Goal: Find specific page/section: Locate a particular part of the current website

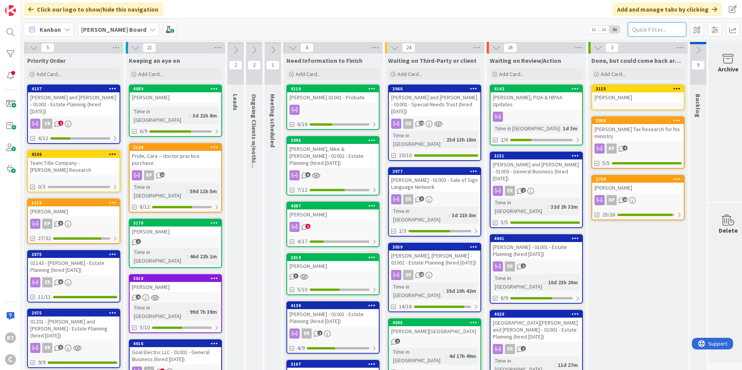
click at [663, 33] on input "text" at bounding box center [657, 30] width 58 height 14
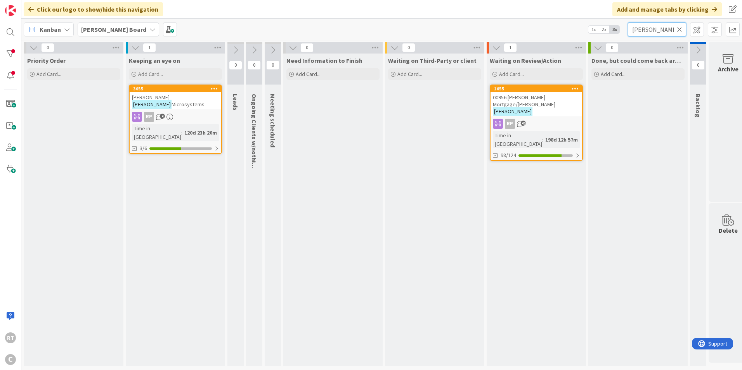
type input "[PERSON_NAME]"
click at [502, 98] on span "00956 [PERSON_NAME] Mortgage/[PERSON_NAME]" at bounding box center [524, 101] width 62 height 14
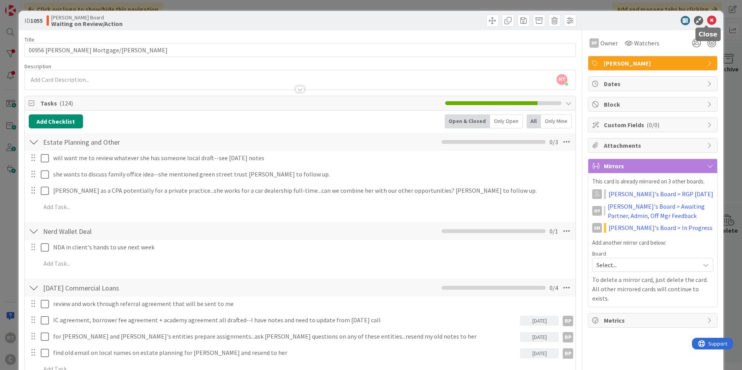
click at [710, 19] on icon at bounding box center [711, 20] width 9 height 9
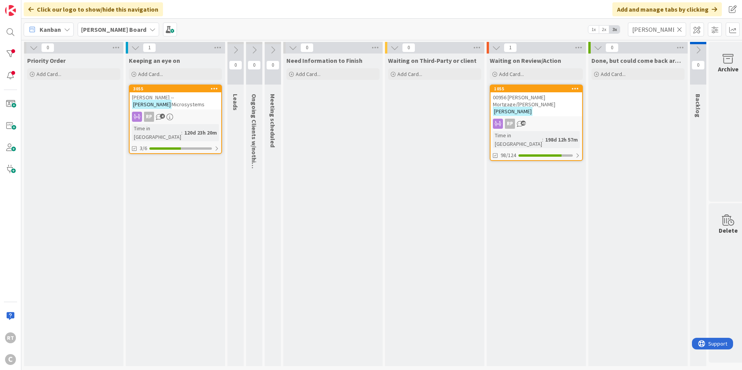
click at [679, 28] on icon at bounding box center [679, 29] width 5 height 7
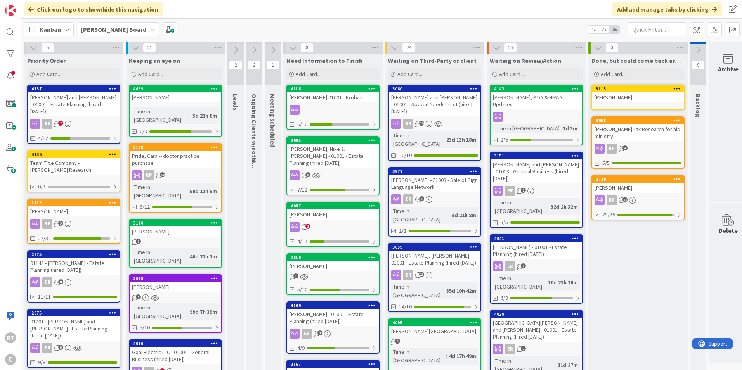
click at [66, 100] on div "[PERSON_NAME] and [PERSON_NAME] - 01001 - Estate Planning (hired [DATE])" at bounding box center [74, 104] width 92 height 24
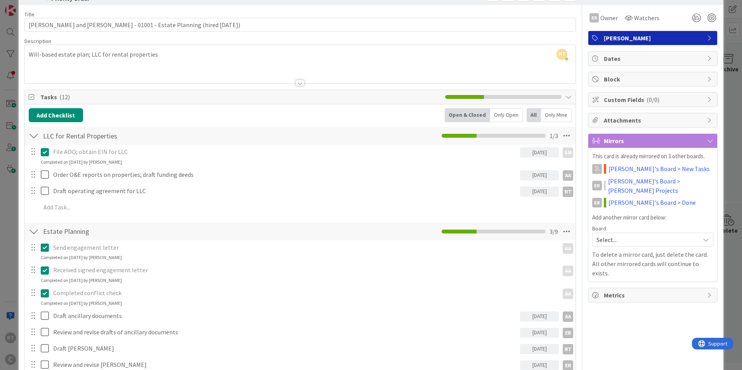
scroll to position [39, 0]
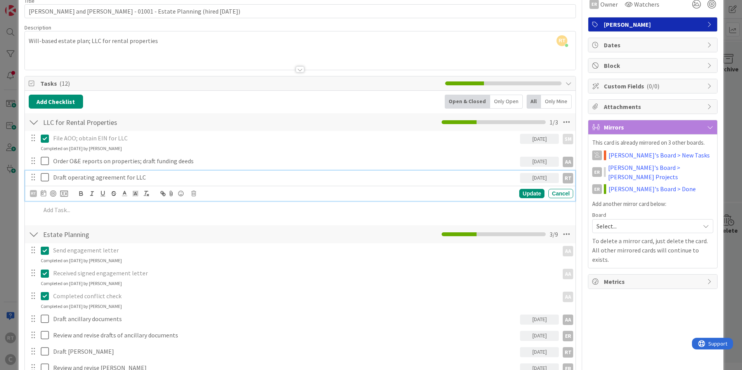
click at [45, 177] on icon at bounding box center [45, 177] width 8 height 9
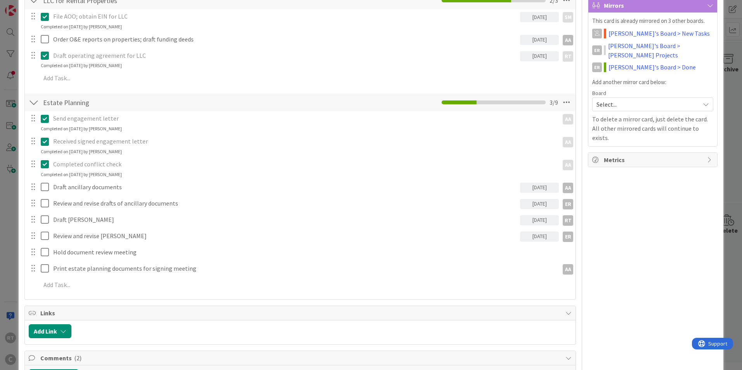
scroll to position [155, 0]
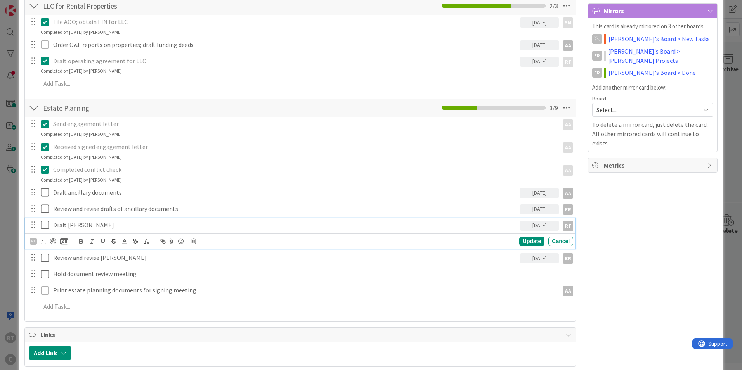
click at [45, 223] on icon at bounding box center [45, 224] width 8 height 9
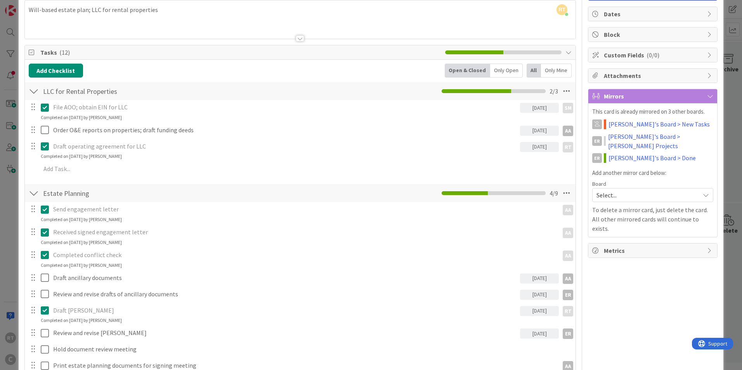
scroll to position [0, 0]
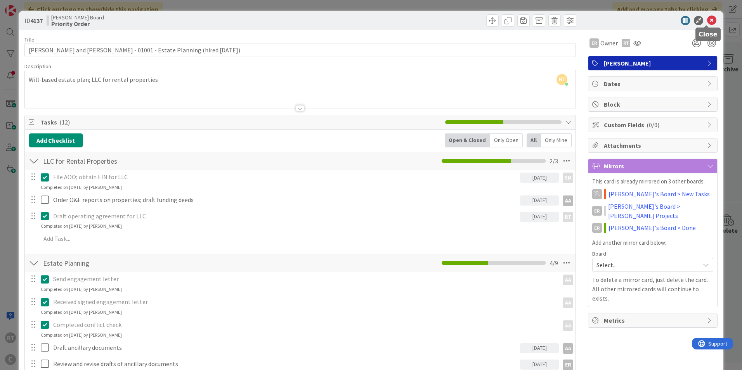
click at [707, 18] on icon at bounding box center [711, 20] width 9 height 9
